Goal: Contribute content

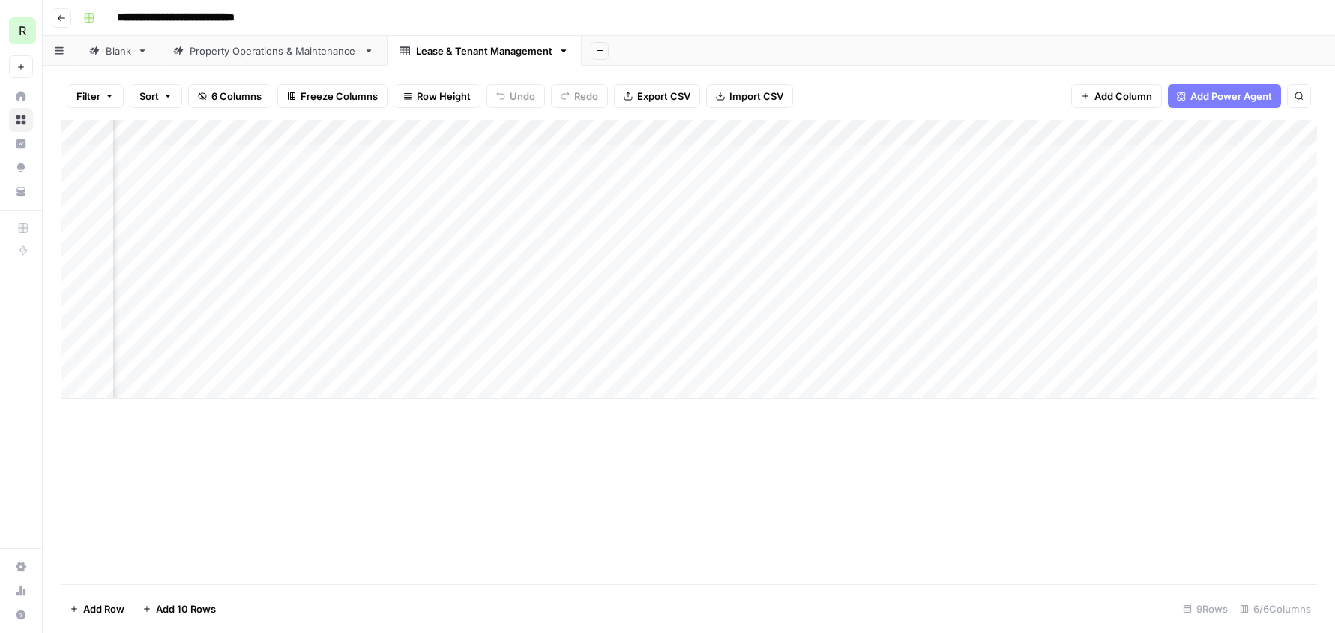
scroll to position [0, 175]
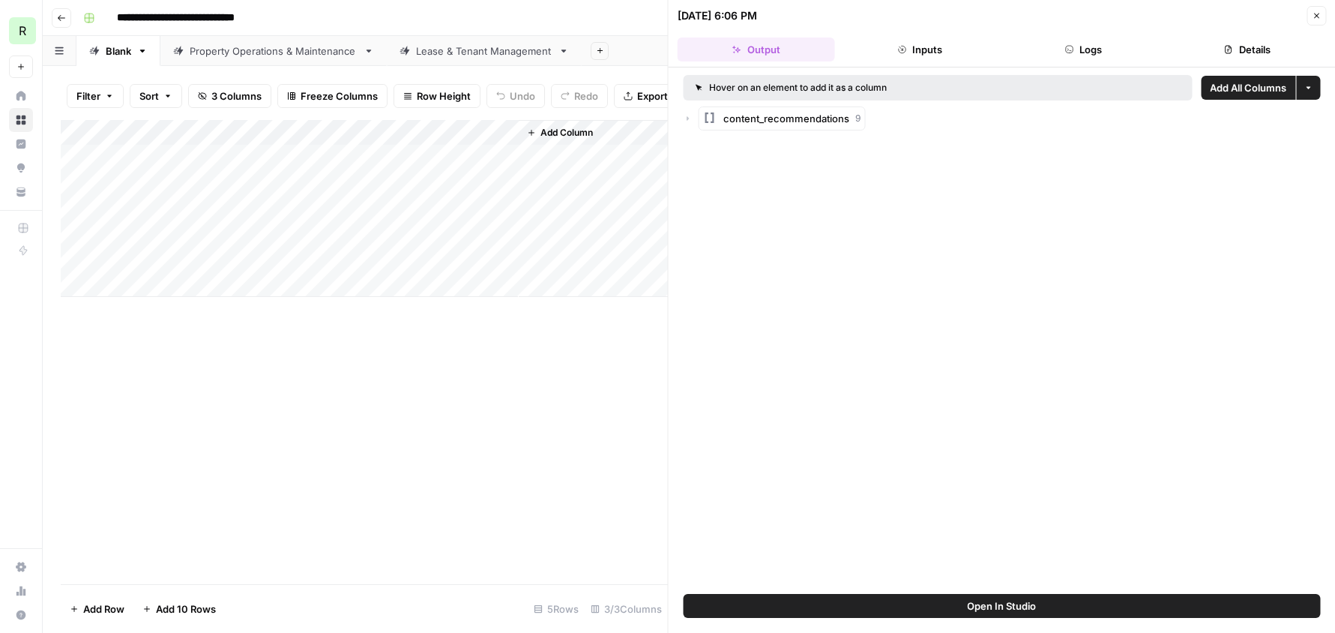
click at [465, 55] on div "Lease & Tenant Management" at bounding box center [484, 50] width 136 height 15
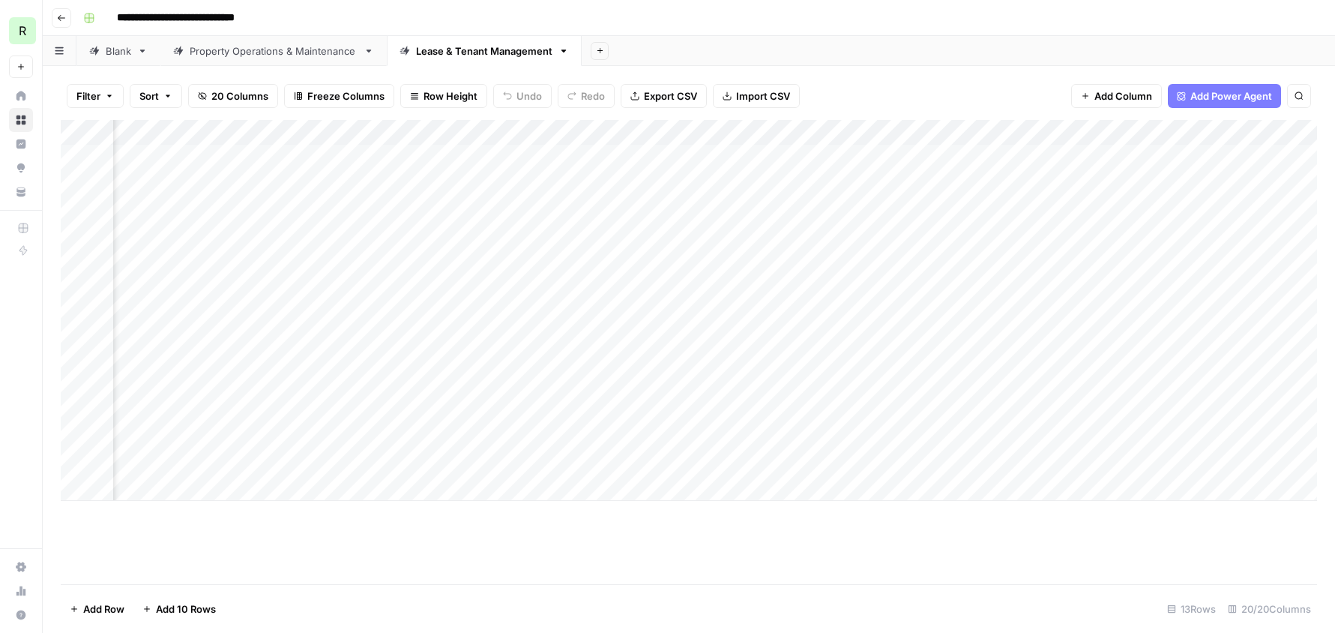
scroll to position [0, 2394]
click at [796, 157] on div "Add Column" at bounding box center [689, 310] width 1257 height 381
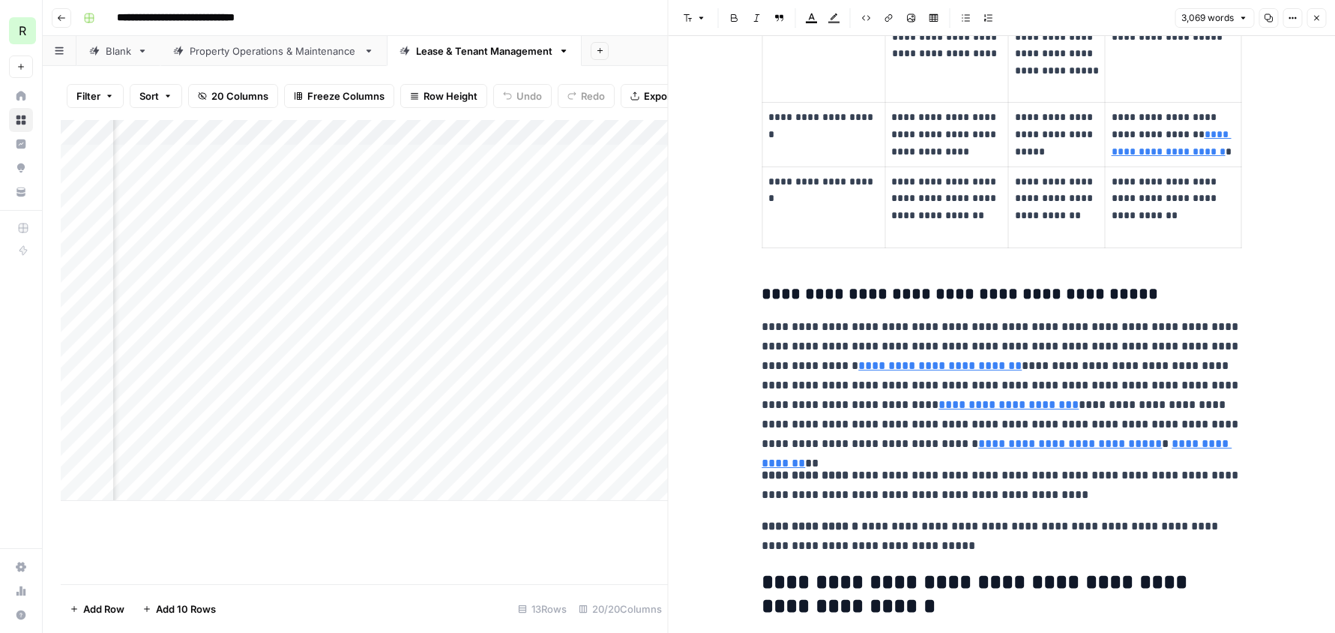
scroll to position [3715, 0]
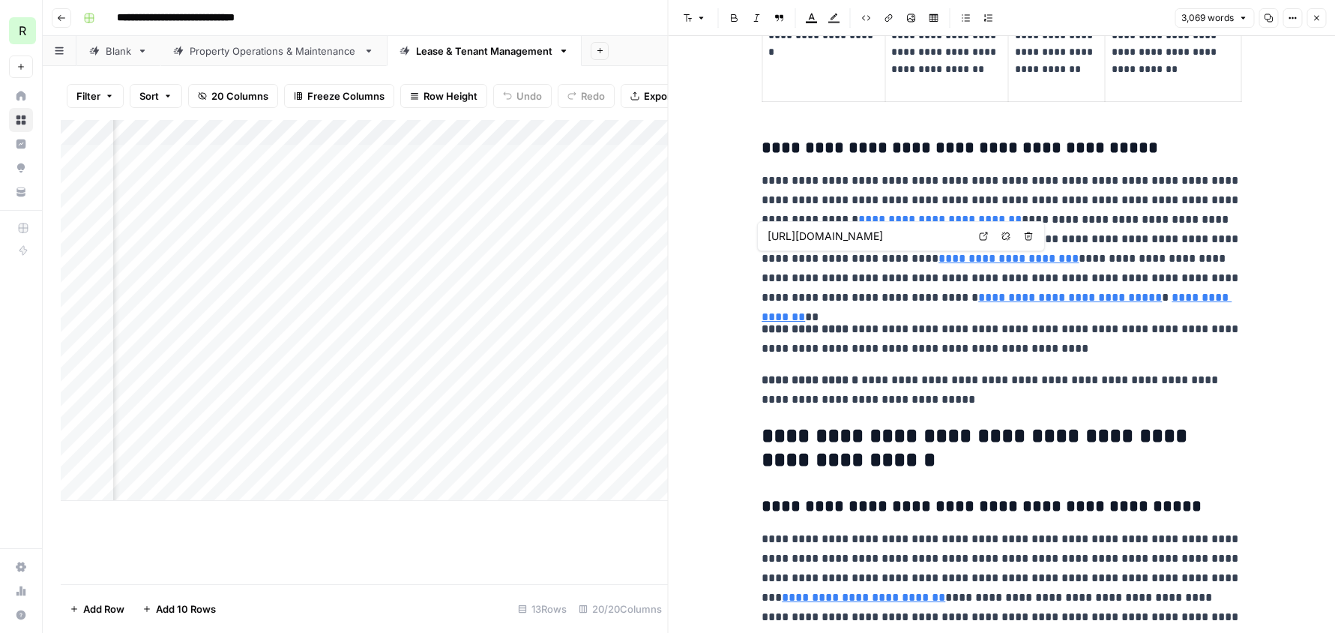
type input "[URL][DOMAIN_NAME]"
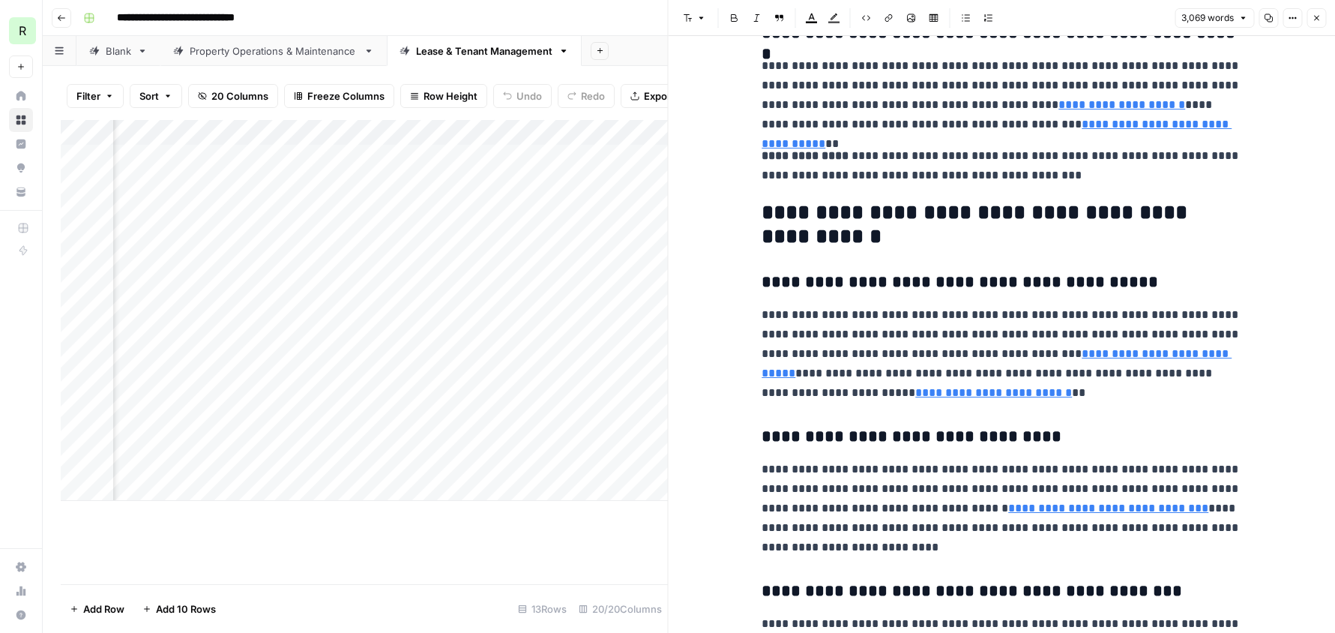
scroll to position [4510, 0]
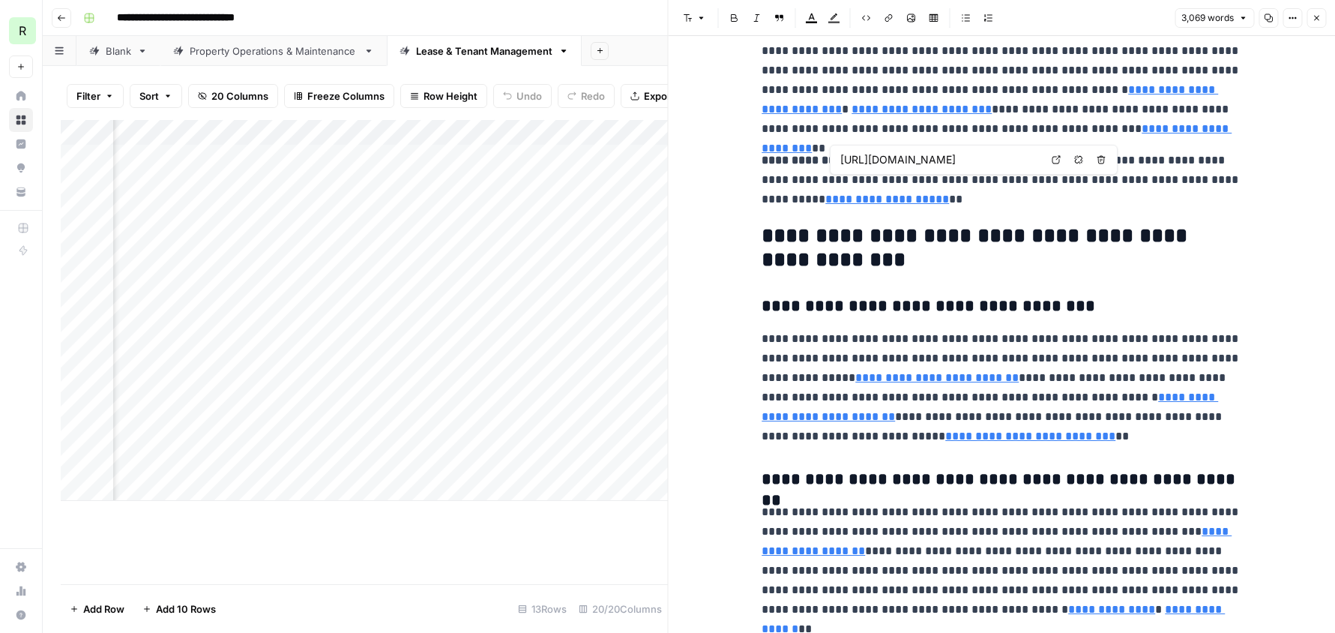
type input "[URL][DOMAIN_NAME]"
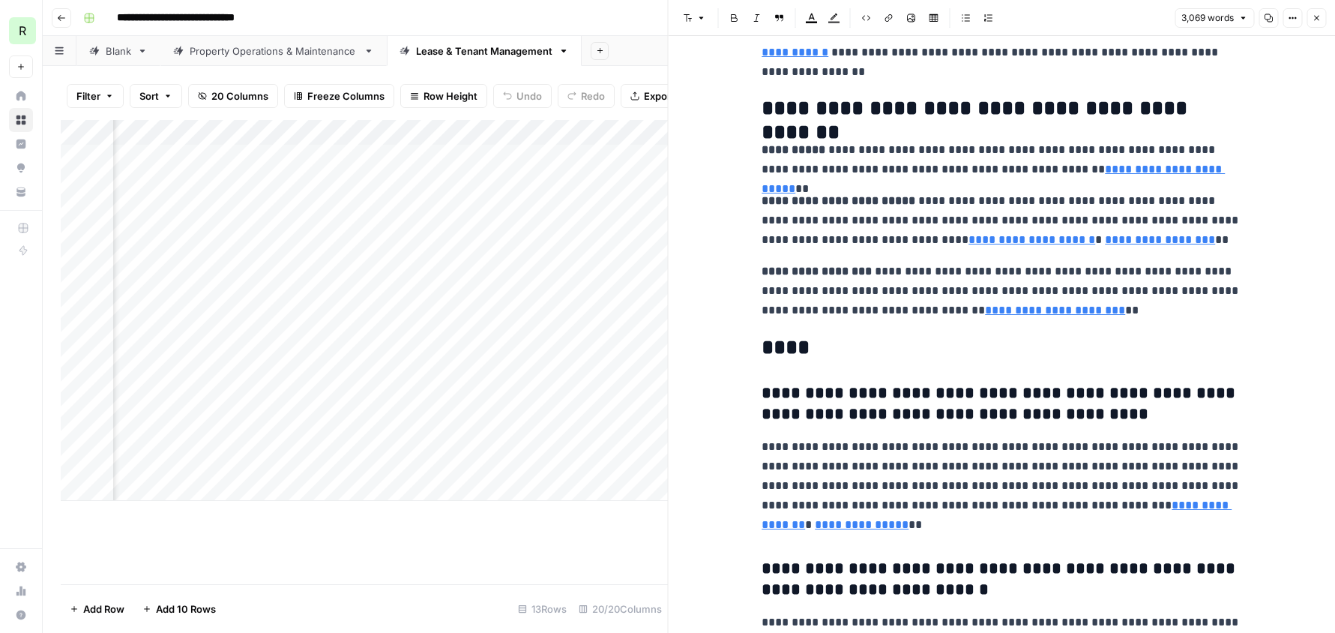
scroll to position [8394, 0]
type input "[URL][DOMAIN_NAME]"
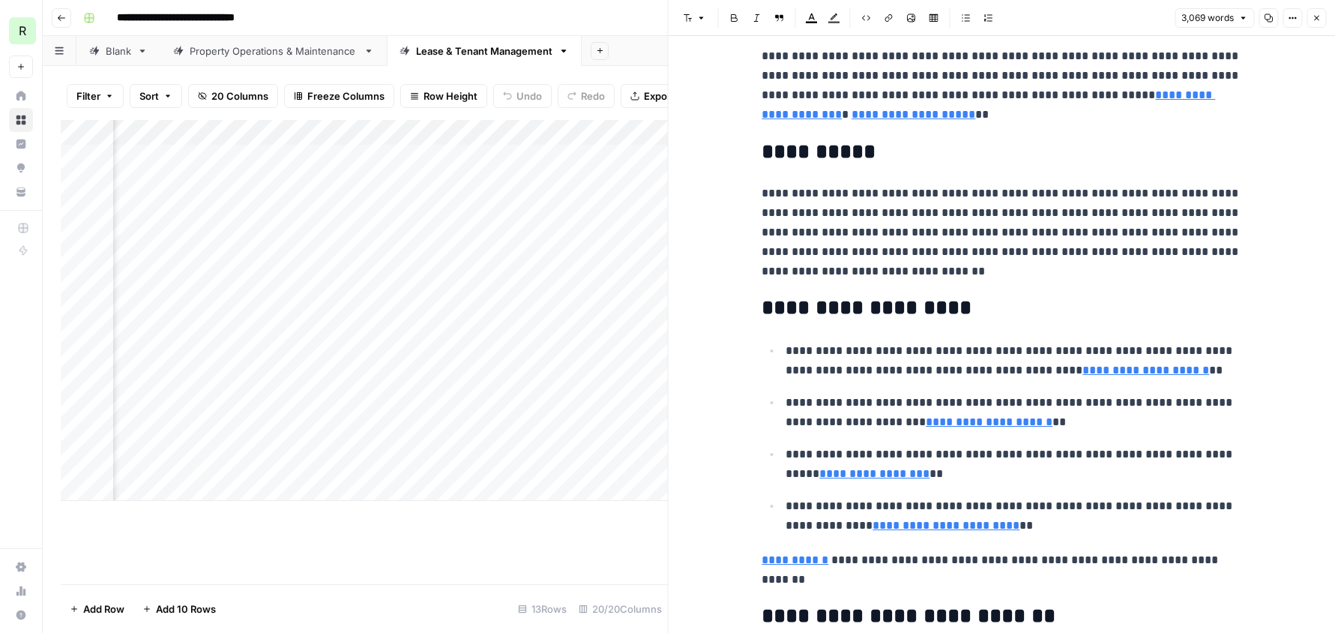
scroll to position [9400, 0]
